Goal: Find specific page/section: Find specific page/section

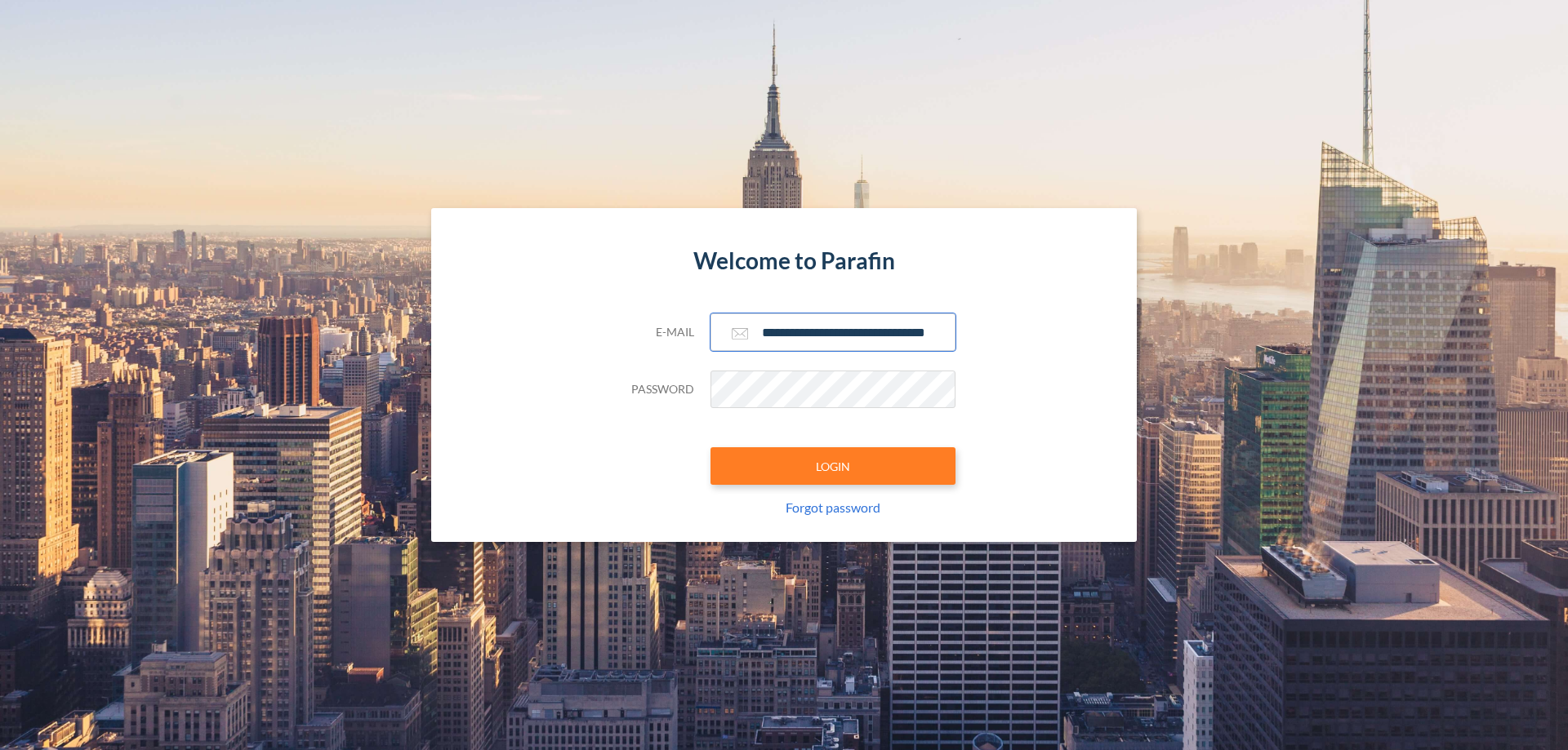
type input "**********"
click at [833, 466] on button "LOGIN" at bounding box center [832, 465] width 245 height 37
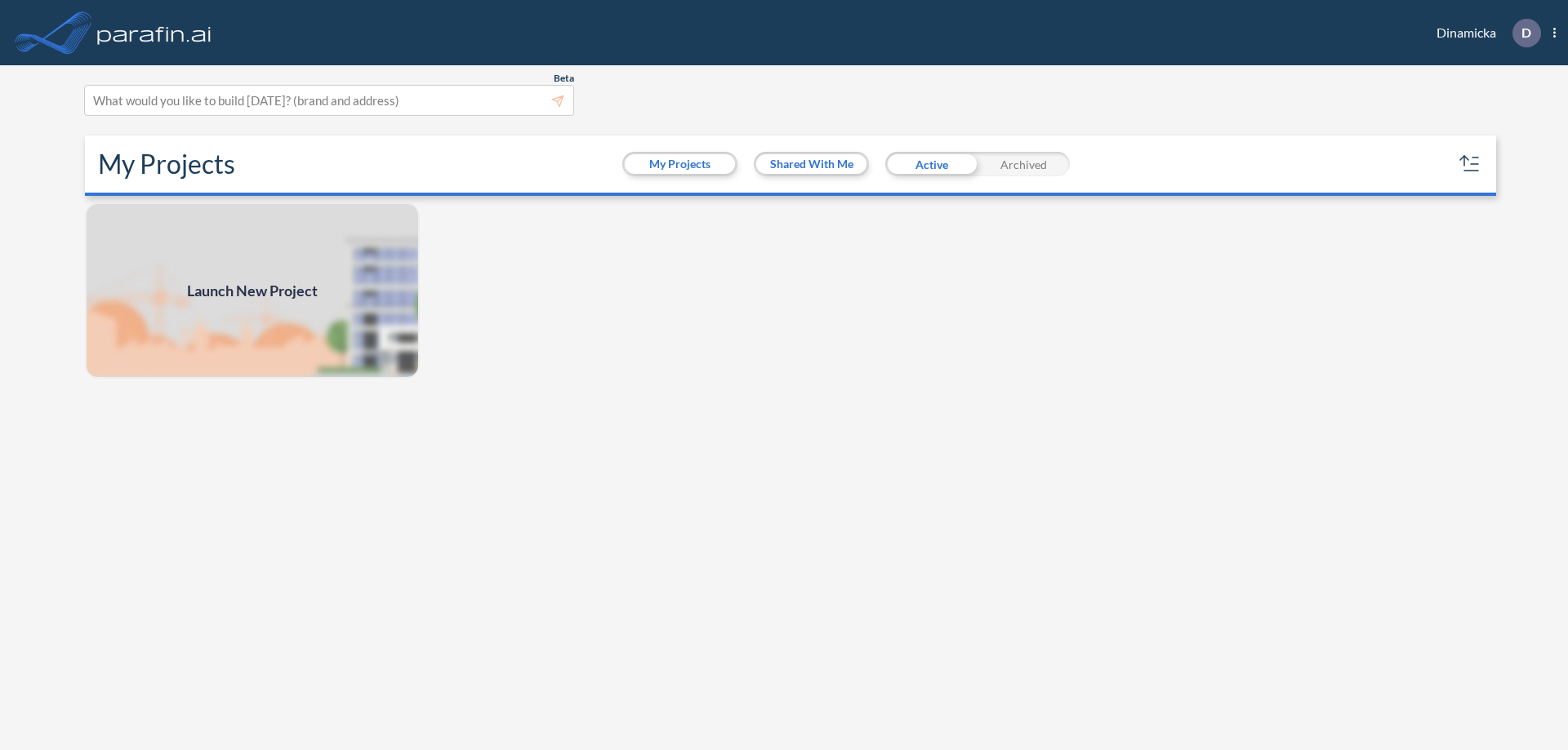
scroll to position [4, 0]
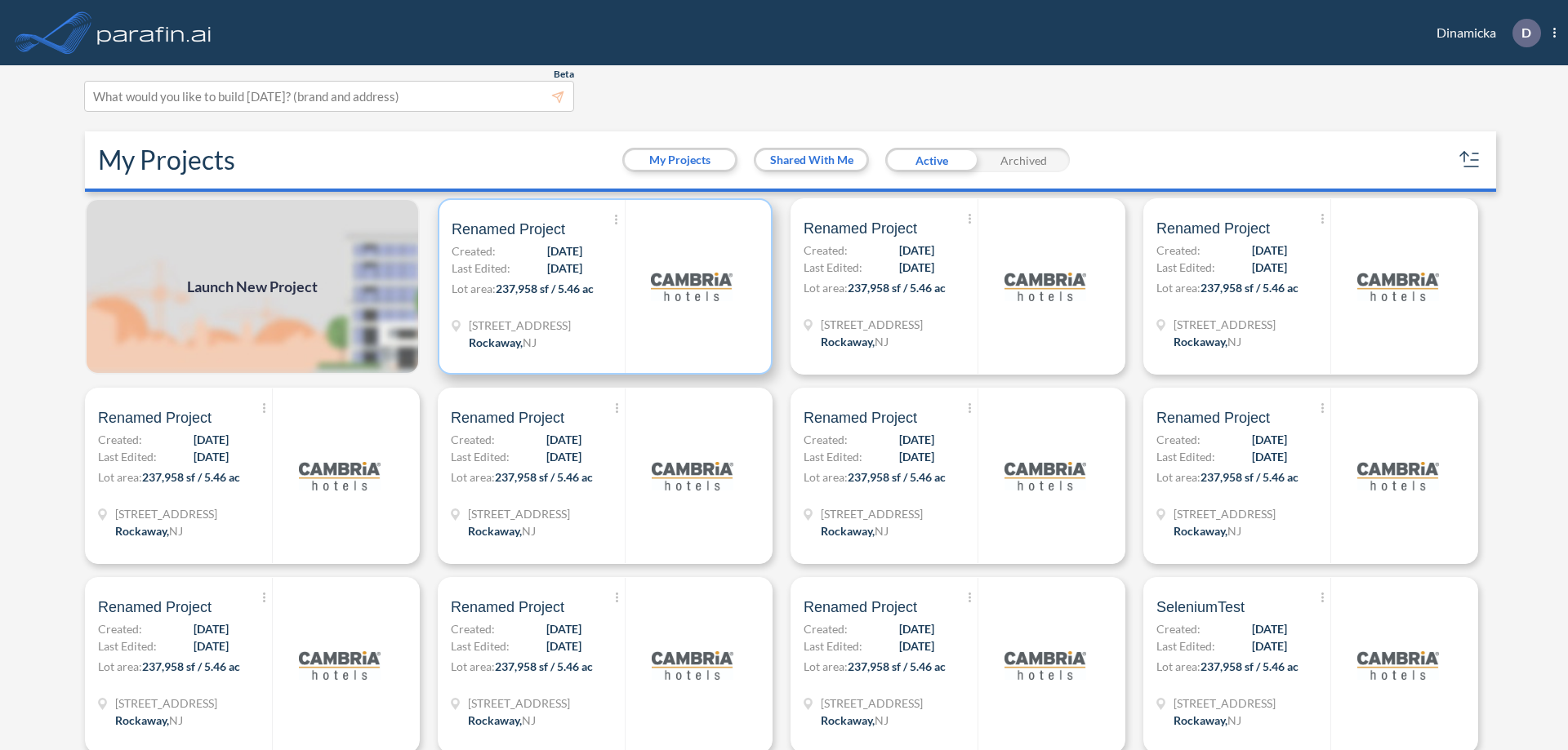
click at [602, 286] on p "Lot area: 237,958 sf / 5.46 ac" at bounding box center [538, 292] width 173 height 24
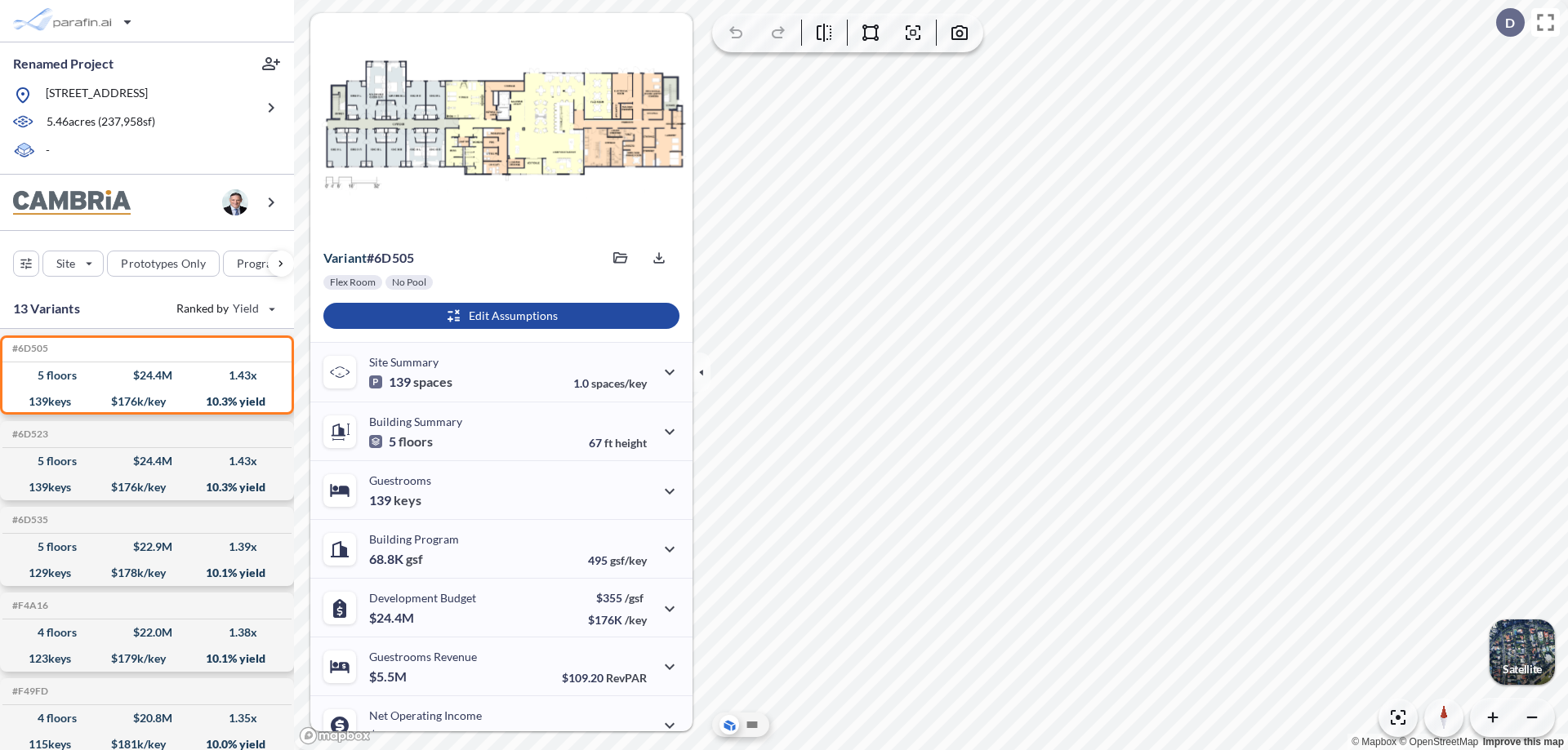
scroll to position [83, 0]
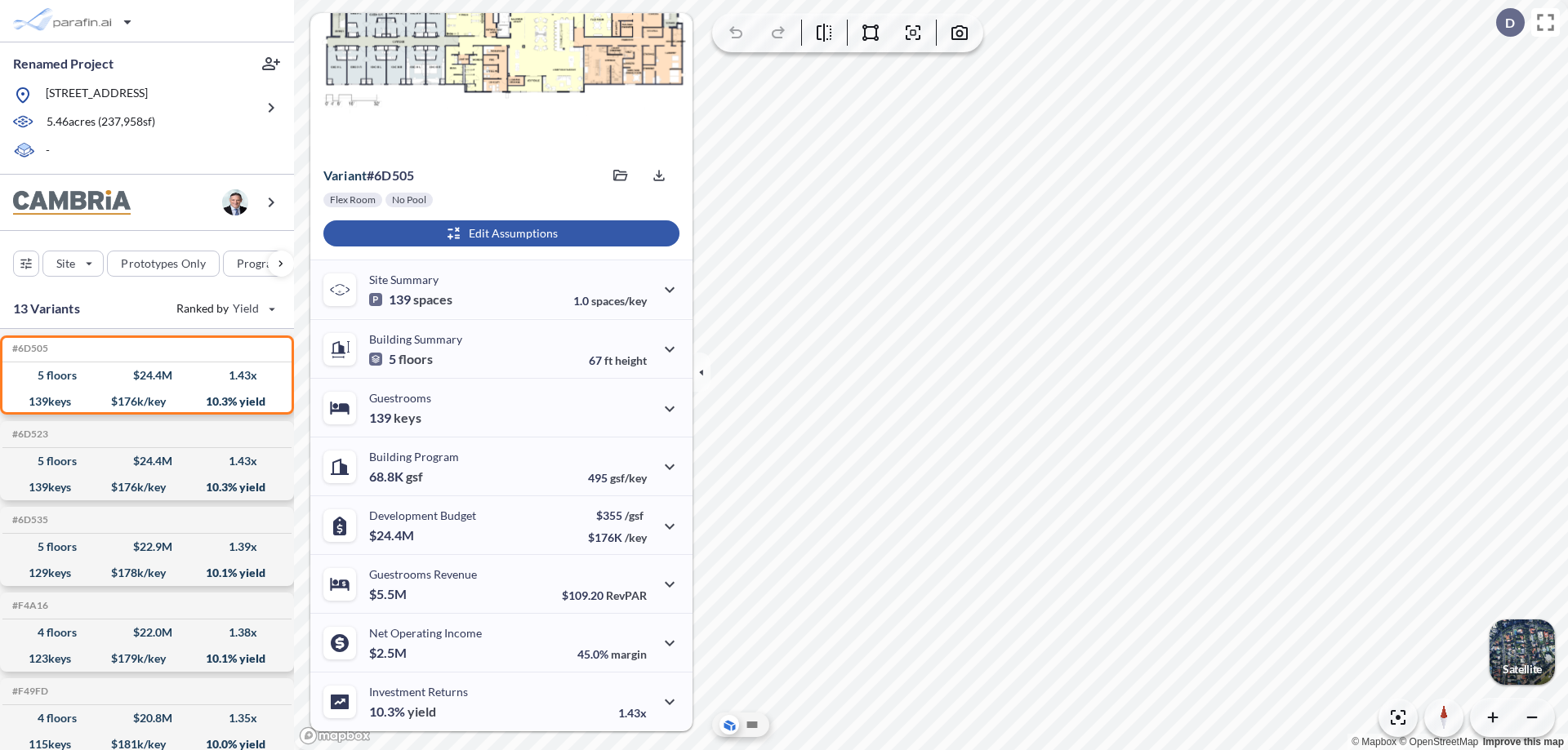
click at [499, 234] on div "button" at bounding box center [501, 233] width 356 height 26
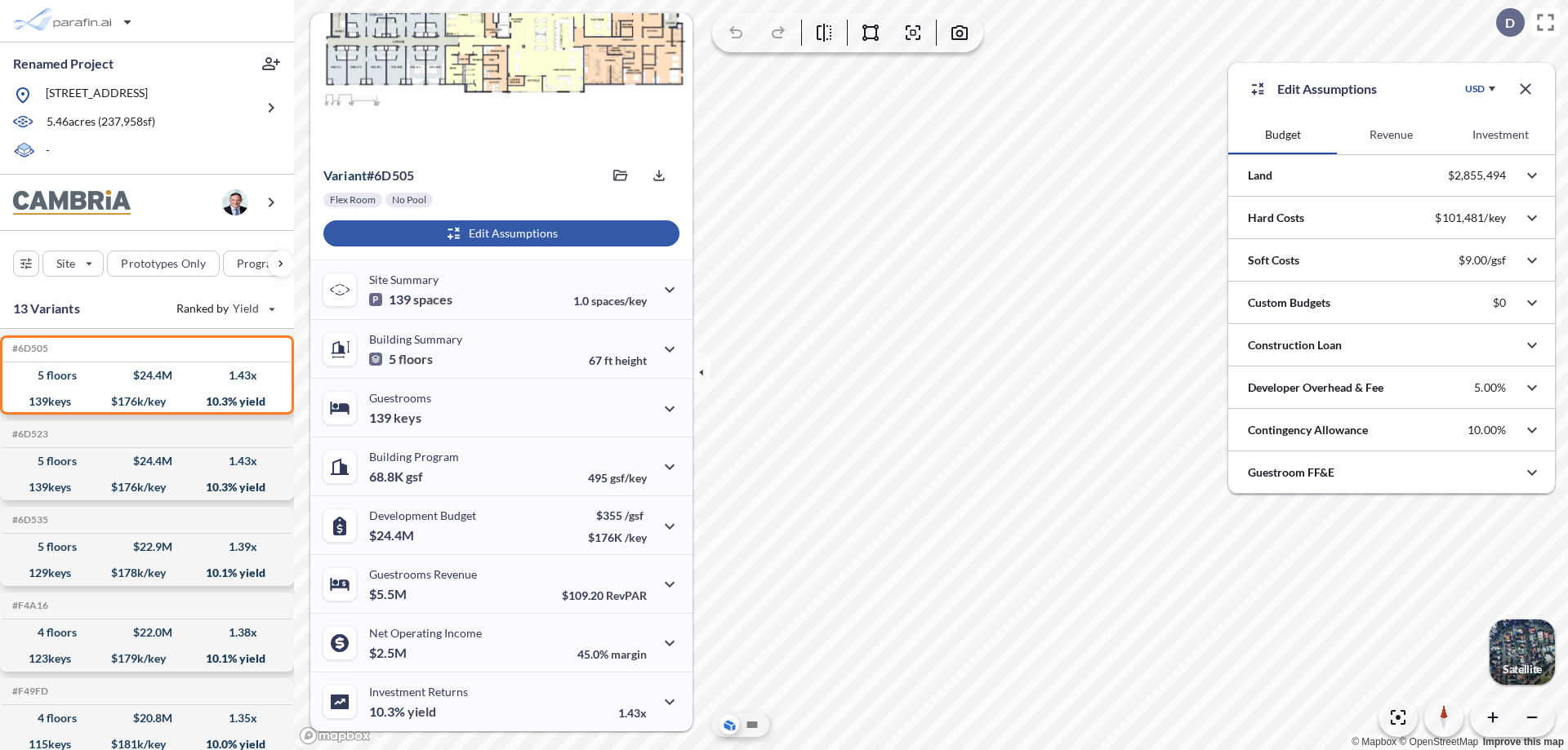
click at [1391, 135] on button "Revenue" at bounding box center [1391, 135] width 108 height 39
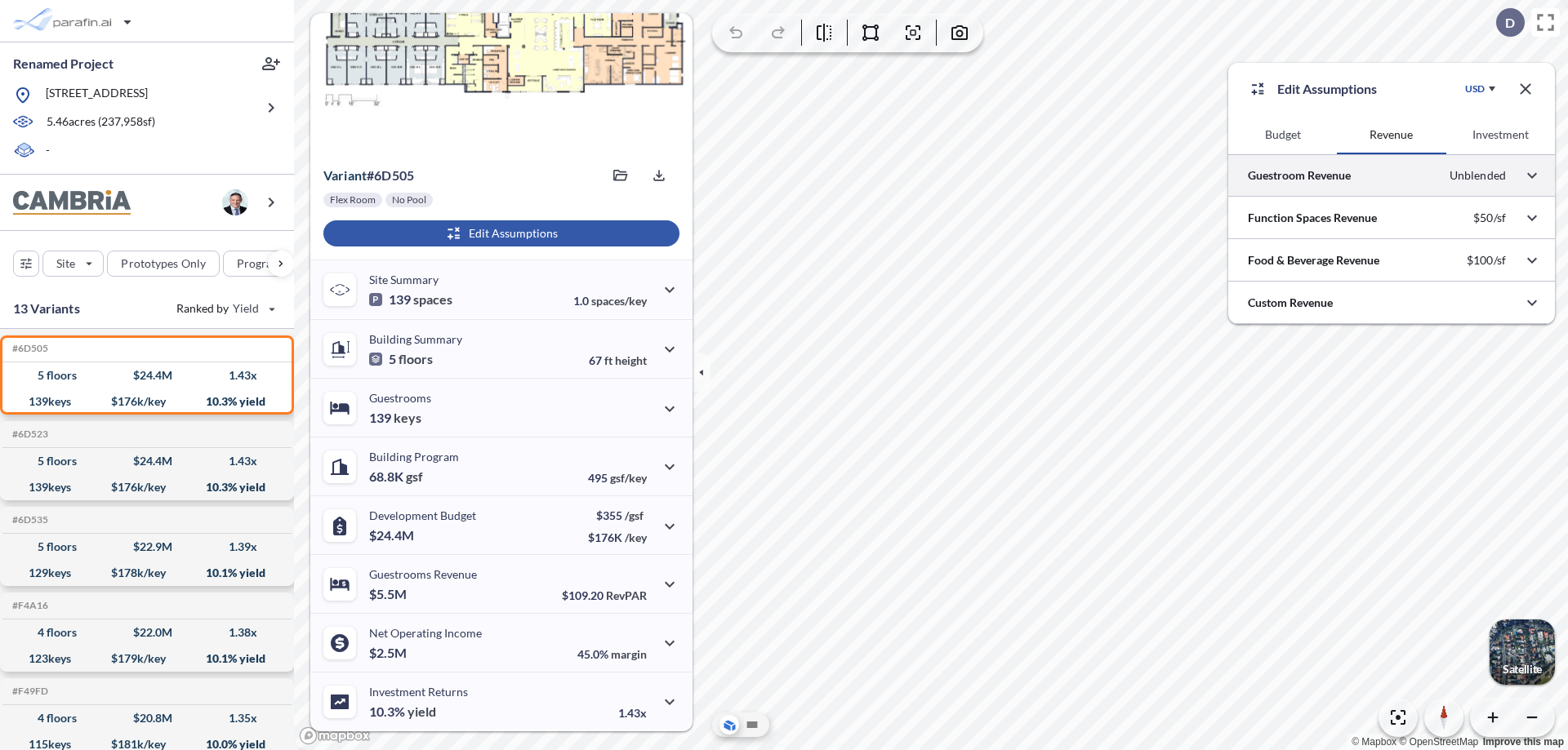
click at [1392, 175] on div at bounding box center [1391, 175] width 327 height 42
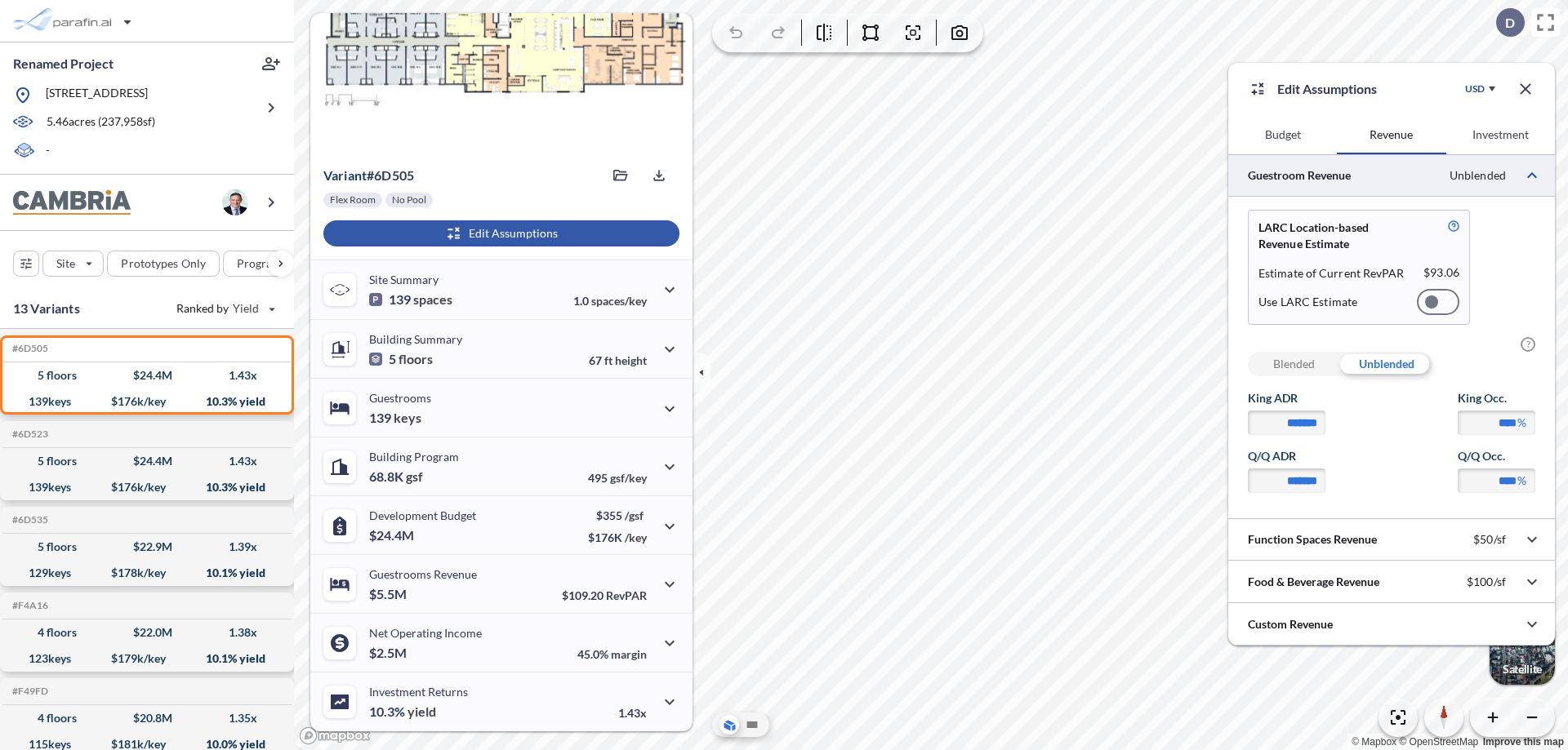
click at [1438, 302] on div at bounding box center [1438, 302] width 43 height 26
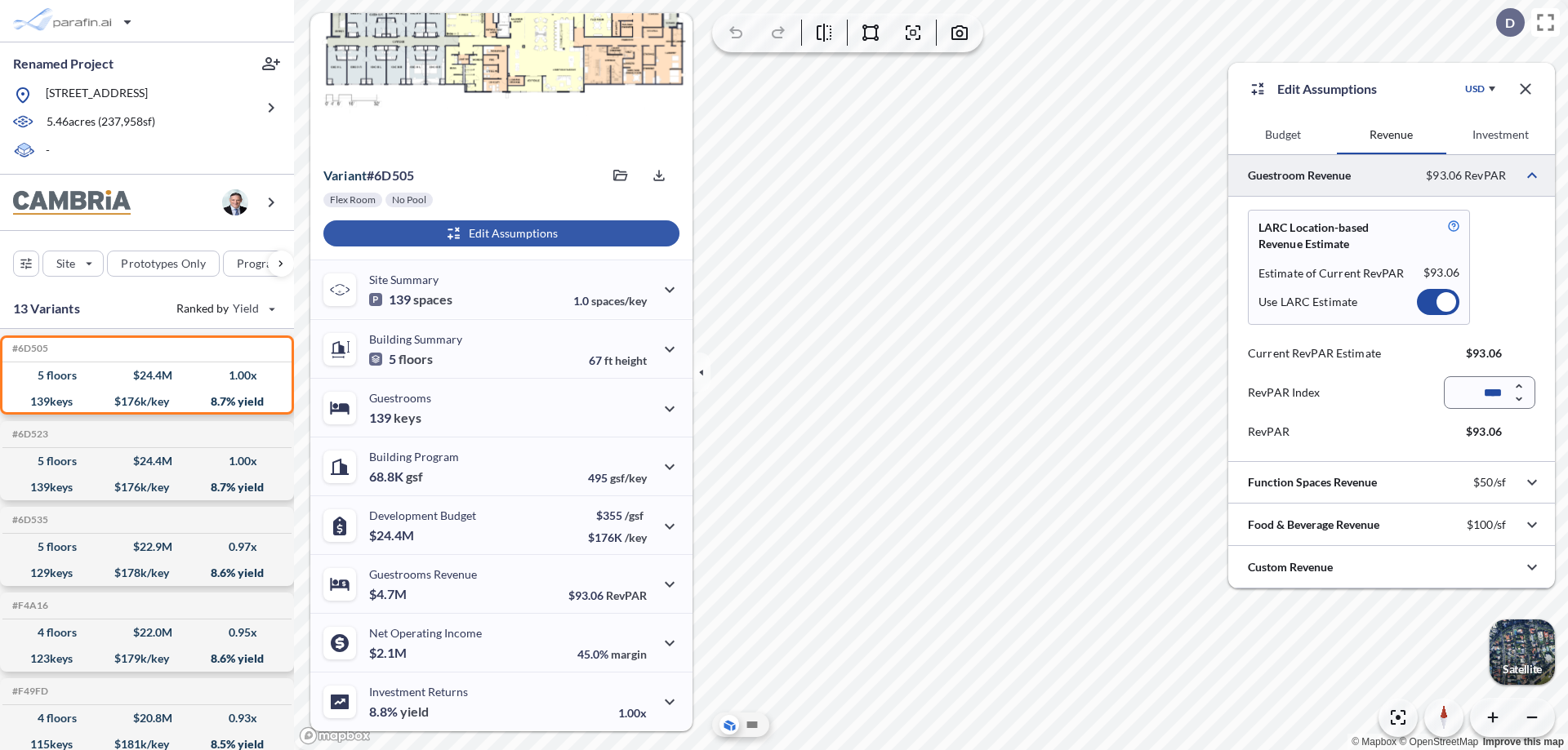
scroll to position [73, 0]
